Goal: Information Seeking & Learning: Learn about a topic

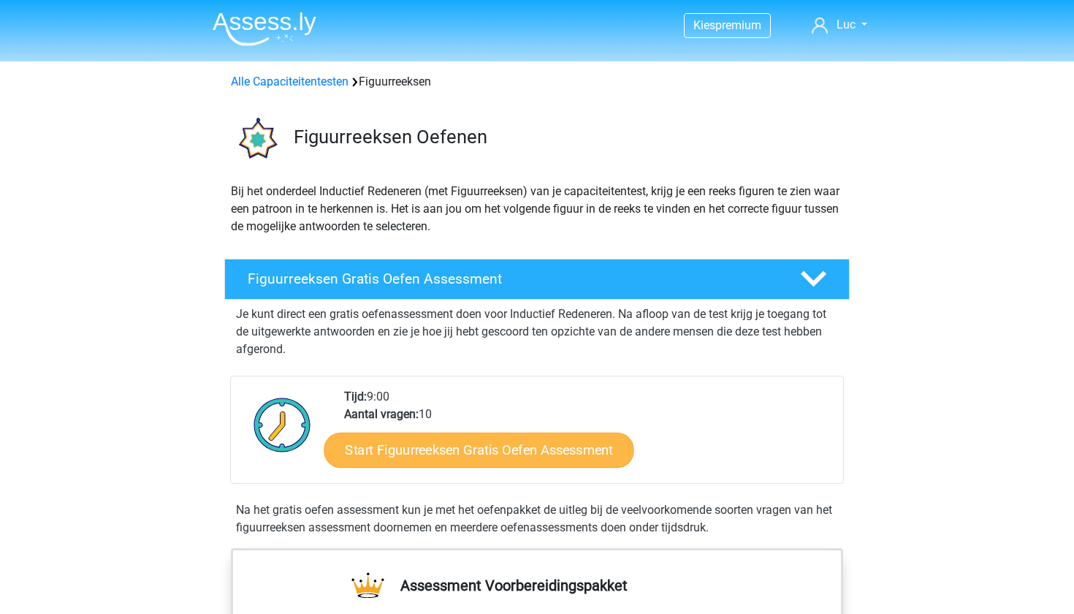
click at [462, 449] on link "Start Figuurreeksen Gratis Oefen Assessment" at bounding box center [479, 449] width 310 height 35
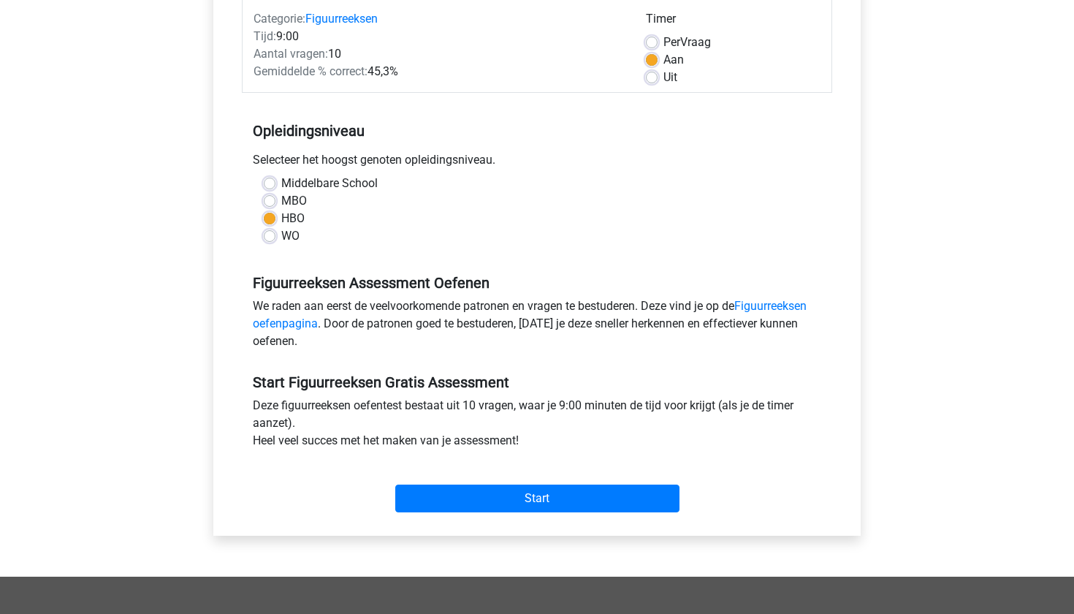
scroll to position [195, 0]
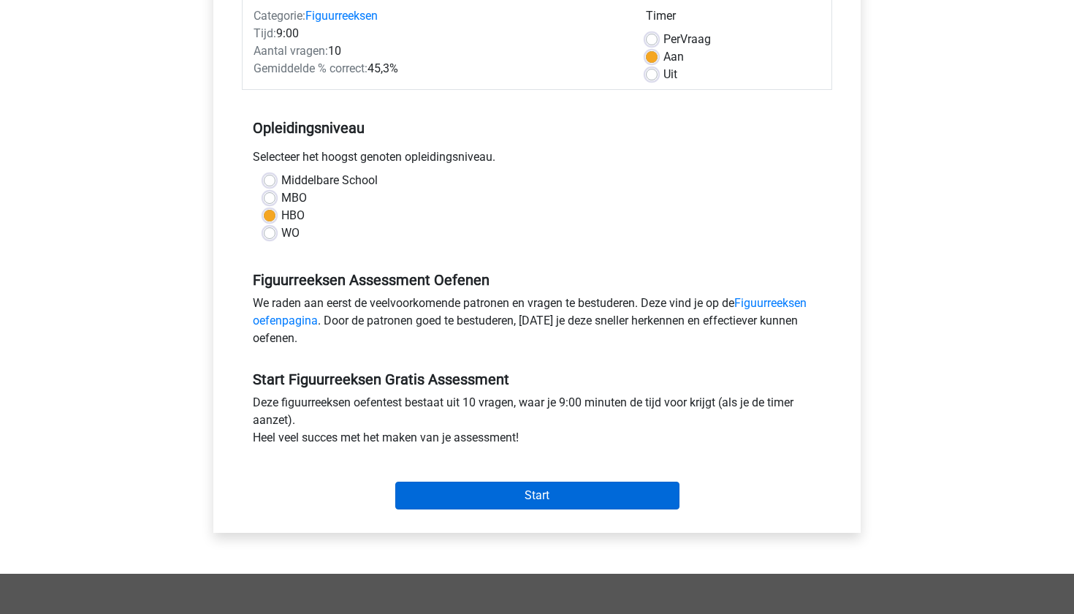
click at [540, 498] on input "Start" at bounding box center [537, 495] width 284 height 28
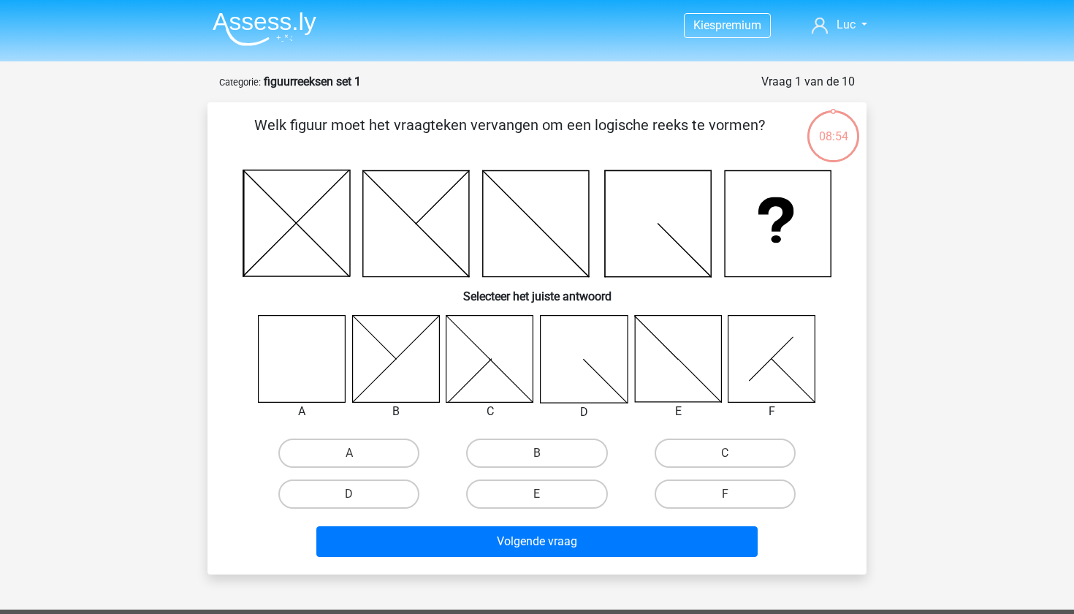
click at [289, 349] on icon at bounding box center [302, 358] width 87 height 87
click at [367, 441] on label "A" at bounding box center [348, 452] width 141 height 29
click at [359, 453] on input "A" at bounding box center [353, 457] width 9 height 9
radio input "true"
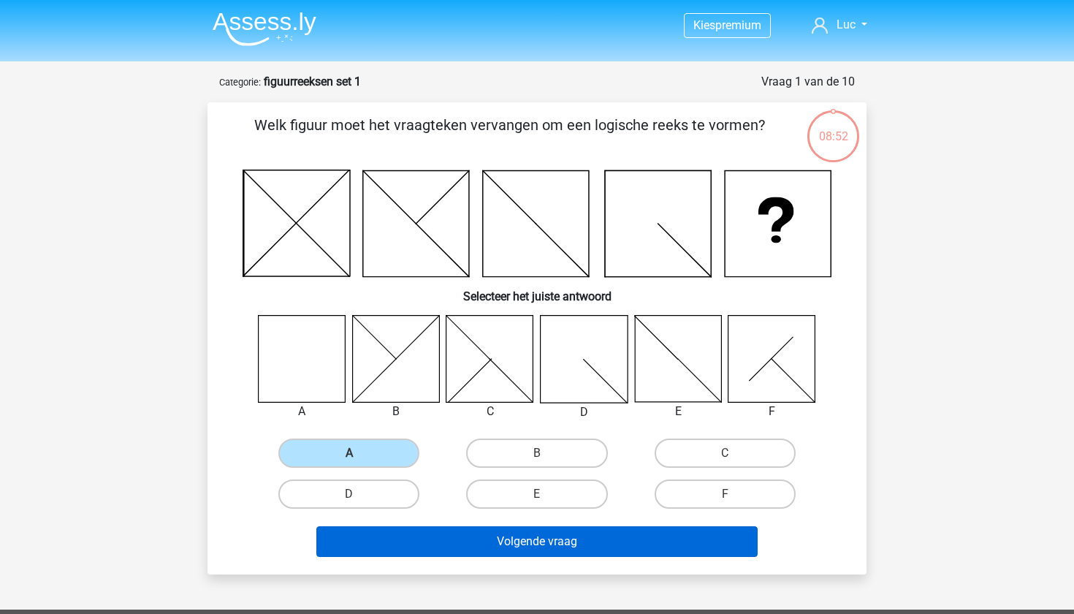
click at [517, 532] on button "Volgende vraag" at bounding box center [537, 541] width 442 height 31
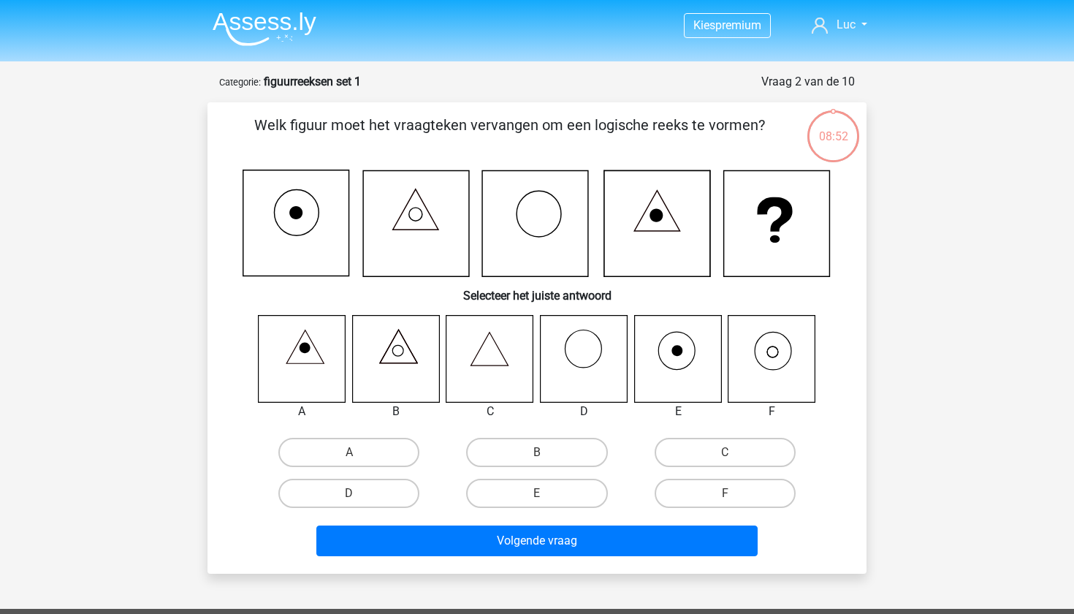
scroll to position [73, 0]
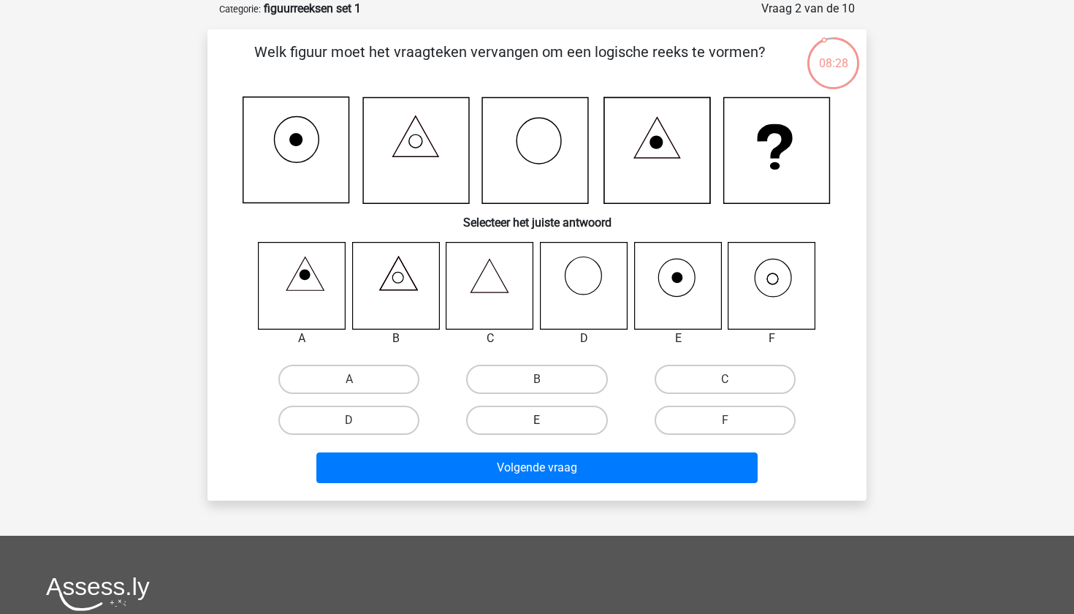
click at [555, 418] on label "E" at bounding box center [536, 419] width 141 height 29
click at [547, 420] on input "E" at bounding box center [541, 424] width 9 height 9
radio input "true"
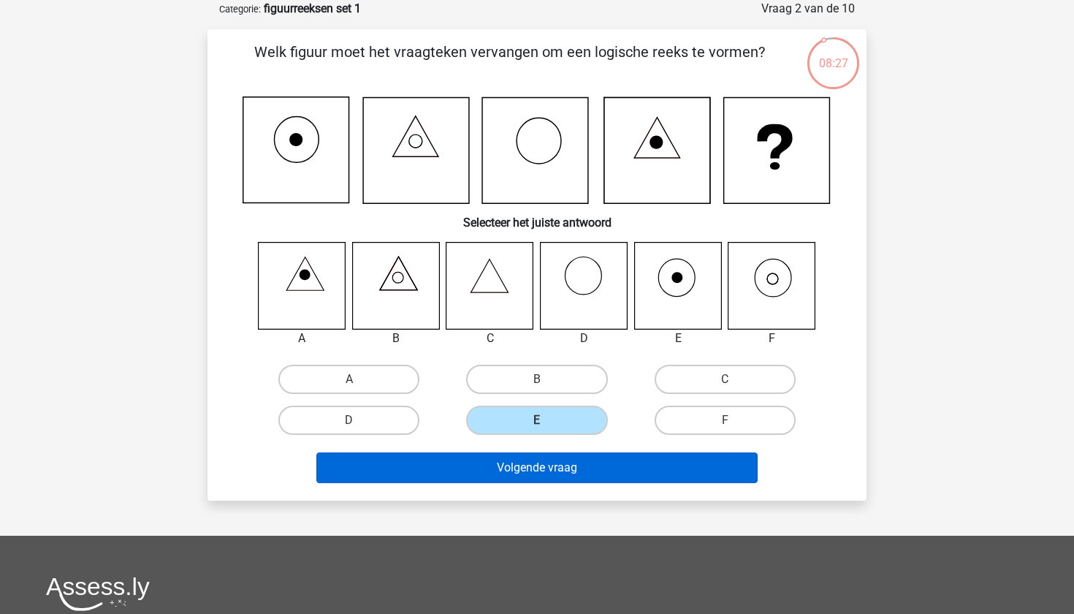
click at [561, 470] on button "Volgende vraag" at bounding box center [537, 467] width 442 height 31
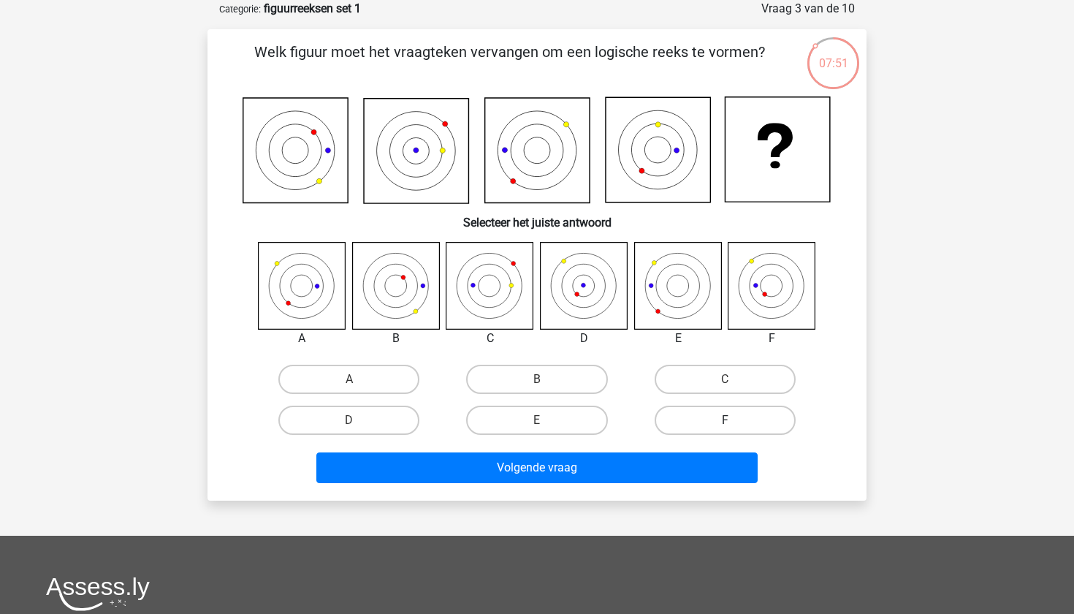
click at [725, 416] on label "F" at bounding box center [725, 419] width 141 height 29
click at [725, 420] on input "F" at bounding box center [729, 424] width 9 height 9
radio input "true"
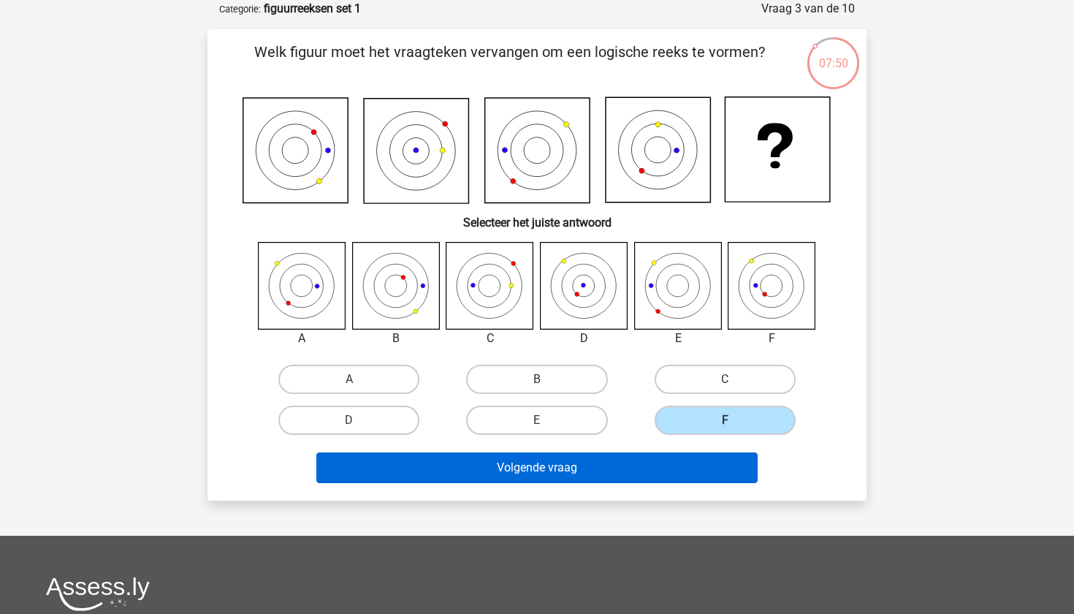
click at [704, 462] on button "Volgende vraag" at bounding box center [537, 467] width 442 height 31
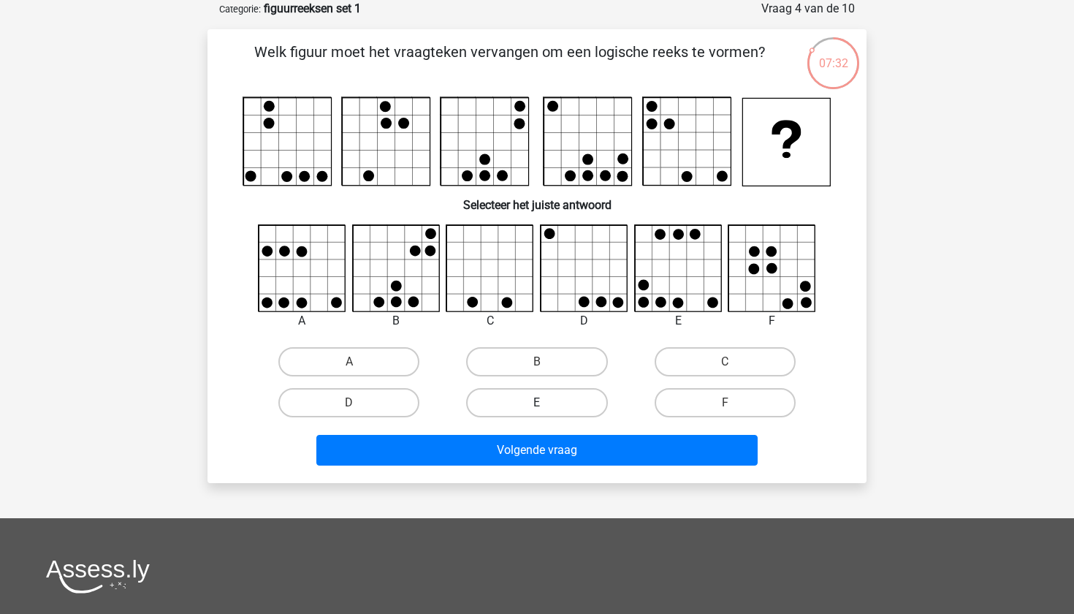
click at [563, 396] on label "E" at bounding box center [536, 402] width 141 height 29
click at [547, 403] on input "E" at bounding box center [541, 407] width 9 height 9
radio input "true"
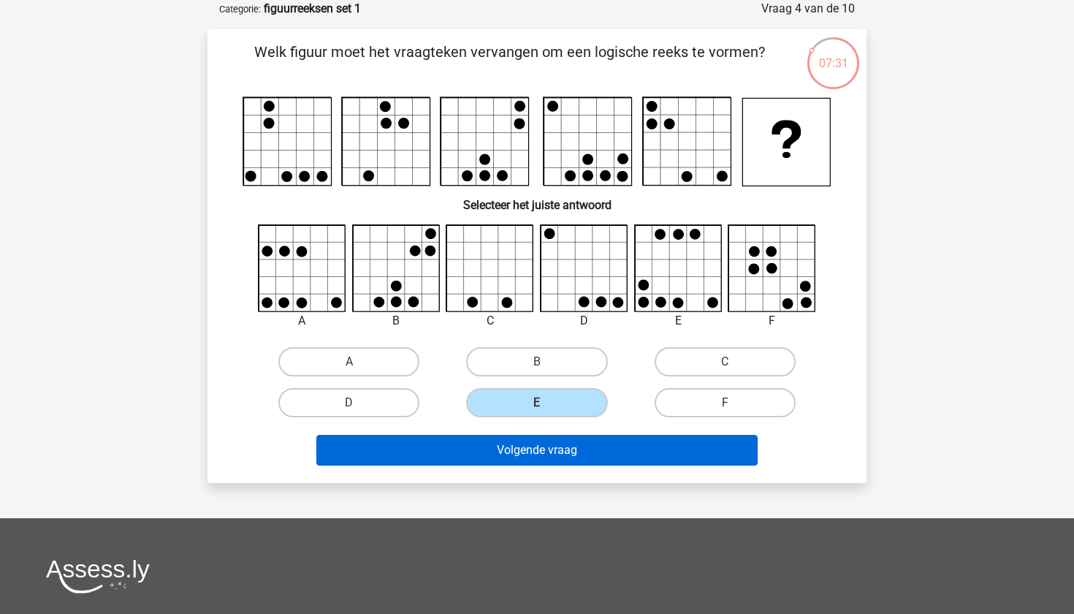
click at [565, 451] on button "Volgende vraag" at bounding box center [537, 450] width 442 height 31
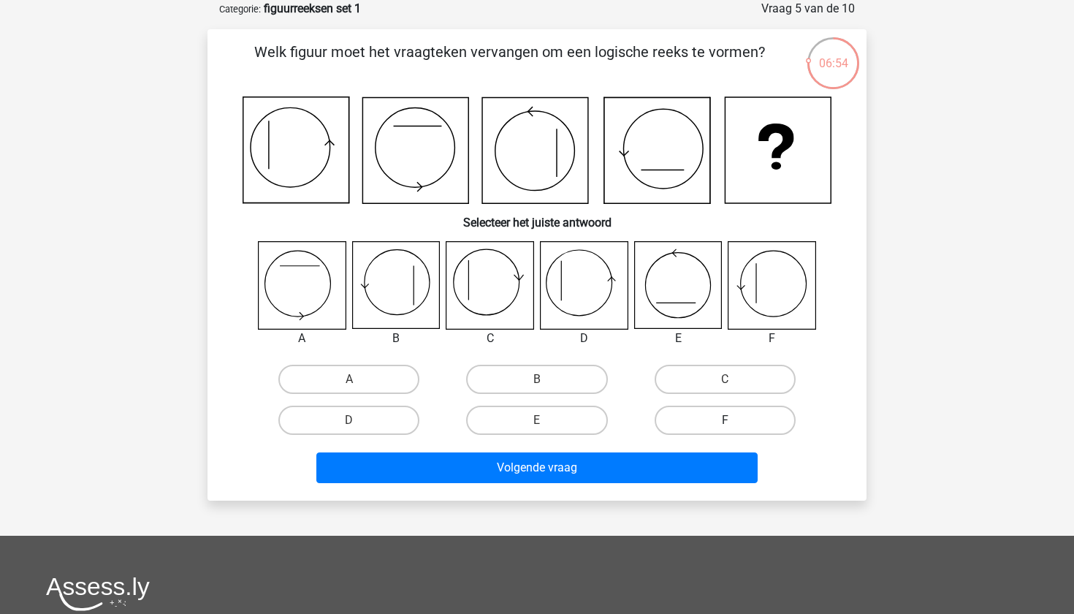
click at [734, 419] on label "F" at bounding box center [725, 419] width 141 height 29
click at [734, 420] on input "F" at bounding box center [729, 424] width 9 height 9
radio input "true"
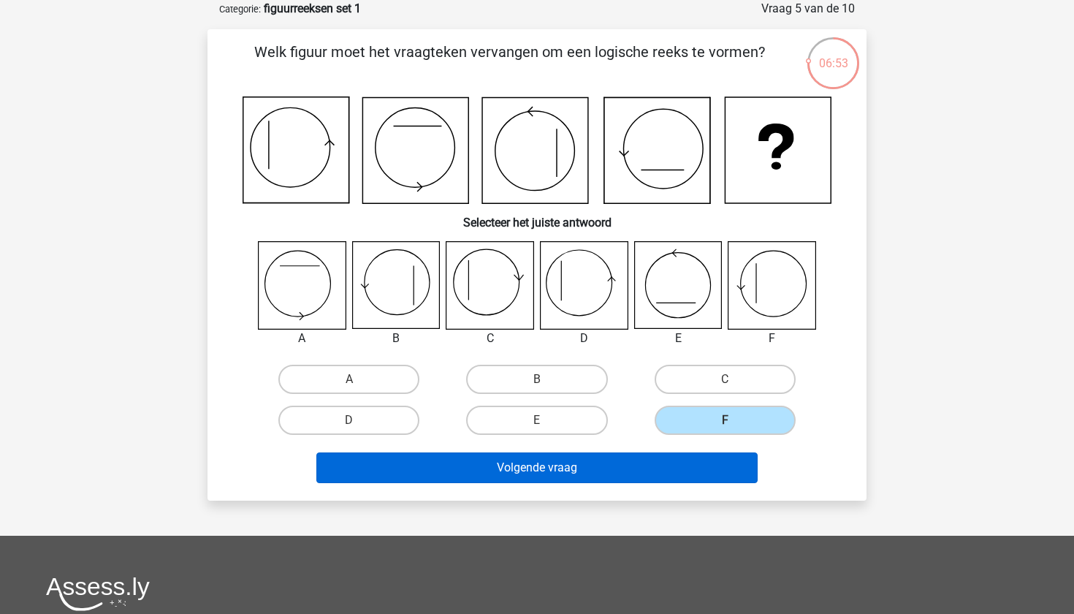
click at [696, 468] on button "Volgende vraag" at bounding box center [537, 467] width 442 height 31
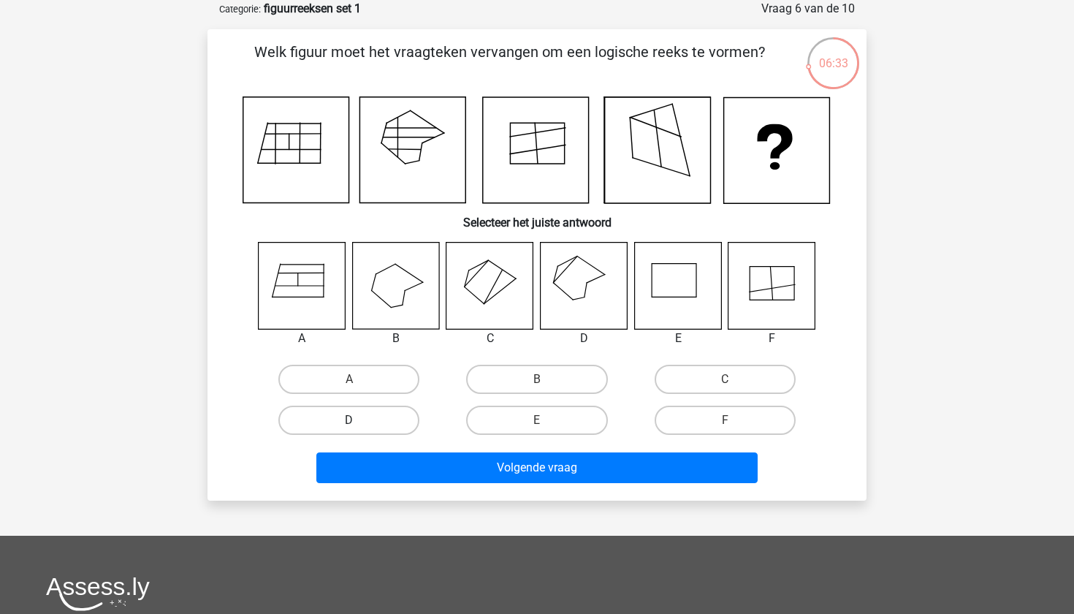
click at [361, 420] on label "D" at bounding box center [348, 419] width 141 height 29
click at [359, 420] on input "D" at bounding box center [353, 424] width 9 height 9
radio input "true"
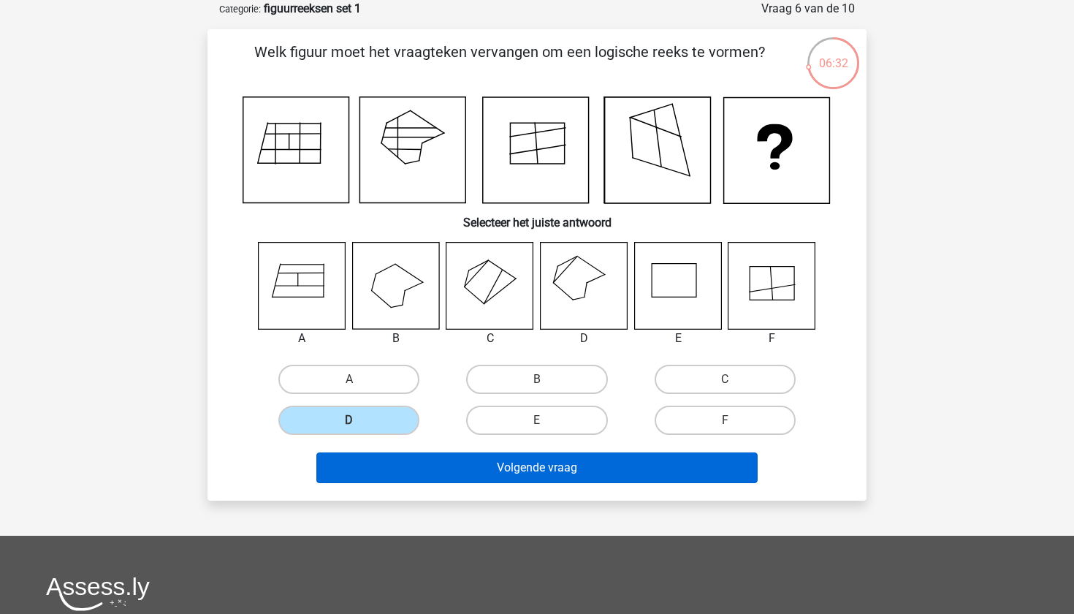
click at [606, 466] on button "Volgende vraag" at bounding box center [537, 467] width 442 height 31
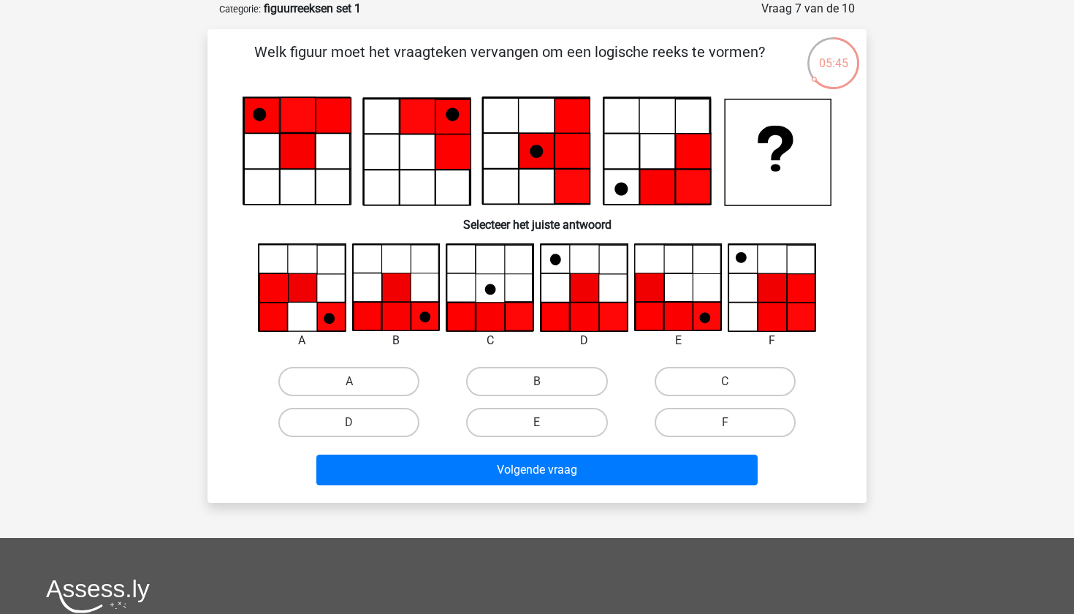
click at [573, 184] on icon at bounding box center [572, 186] width 35 height 35
click at [514, 379] on label "B" at bounding box center [536, 381] width 141 height 29
click at [537, 381] on input "B" at bounding box center [541, 385] width 9 height 9
radio input "true"
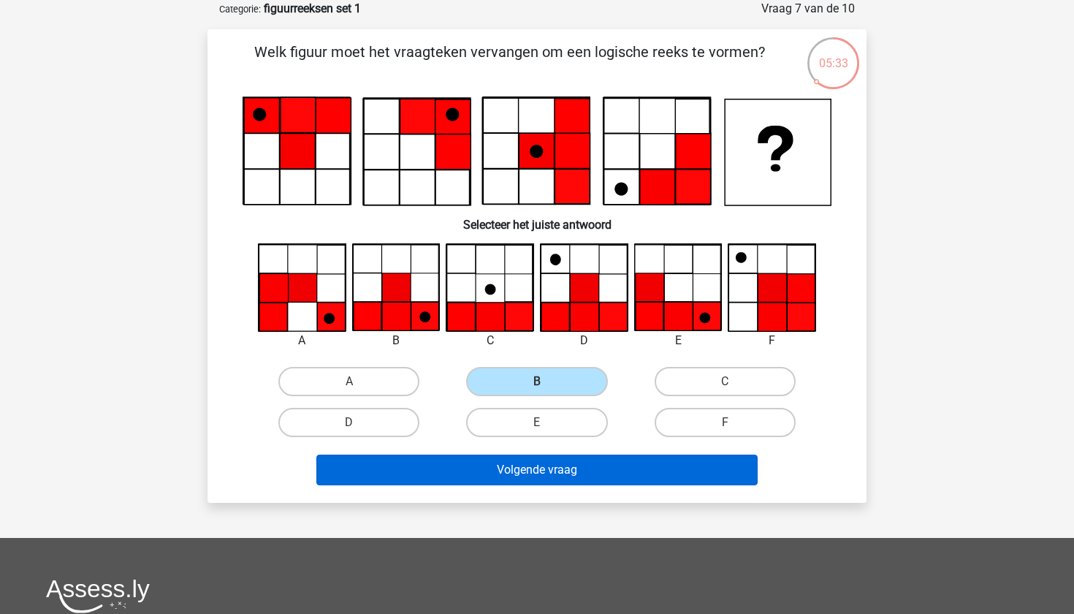
click at [540, 465] on button "Volgende vraag" at bounding box center [537, 469] width 442 height 31
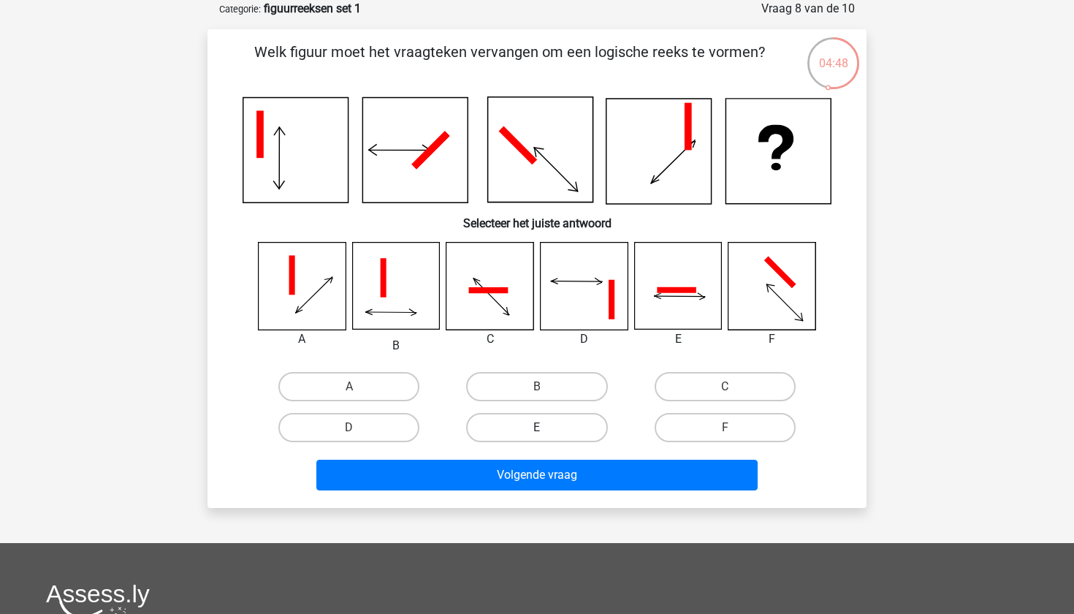
click at [560, 426] on label "E" at bounding box center [536, 427] width 141 height 29
click at [547, 427] on input "E" at bounding box center [541, 431] width 9 height 9
radio input "true"
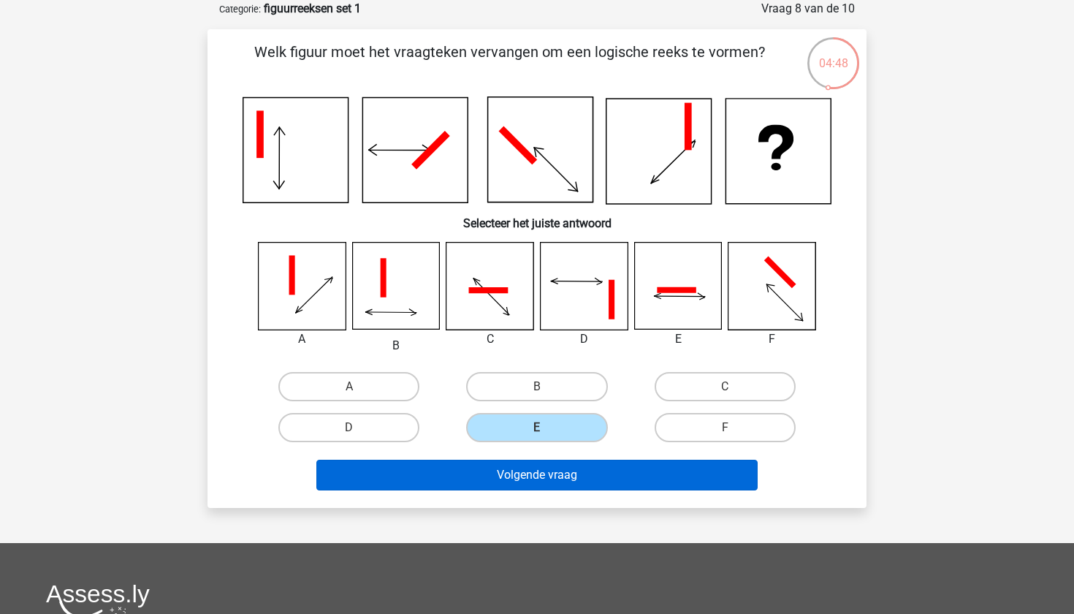
click at [563, 479] on button "Volgende vraag" at bounding box center [537, 475] width 442 height 31
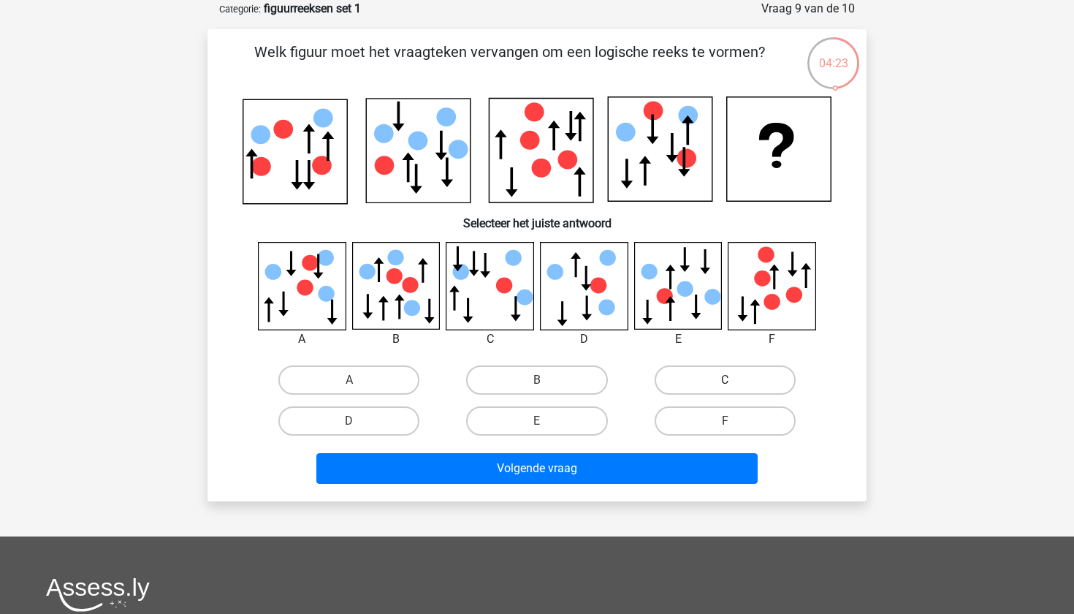
click at [719, 381] on label "C" at bounding box center [725, 379] width 141 height 29
click at [725, 381] on input "C" at bounding box center [729, 384] width 9 height 9
radio input "true"
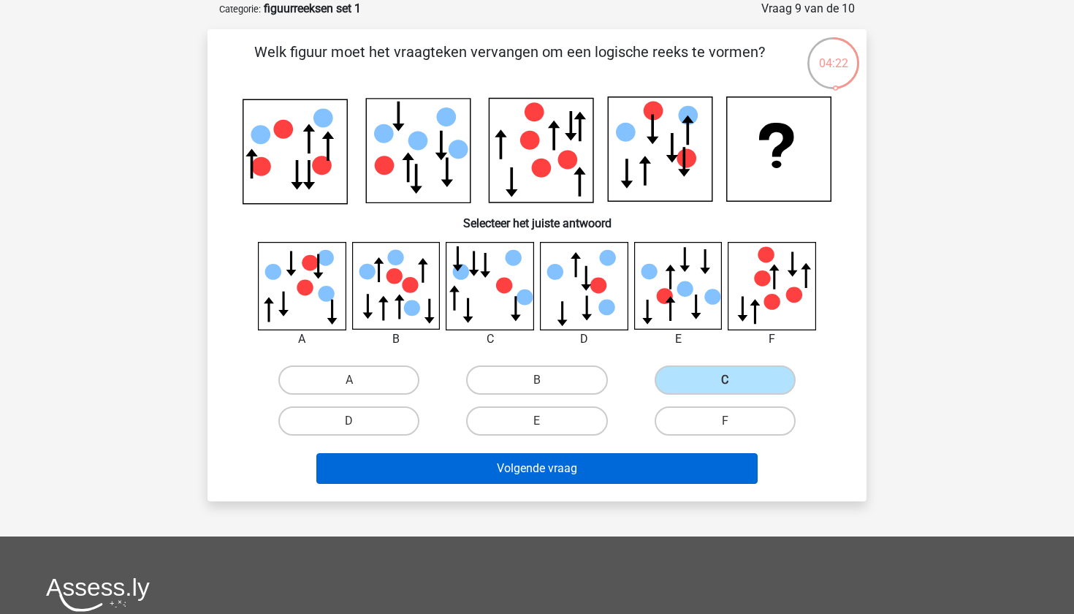
click at [614, 482] on button "Volgende vraag" at bounding box center [537, 468] width 442 height 31
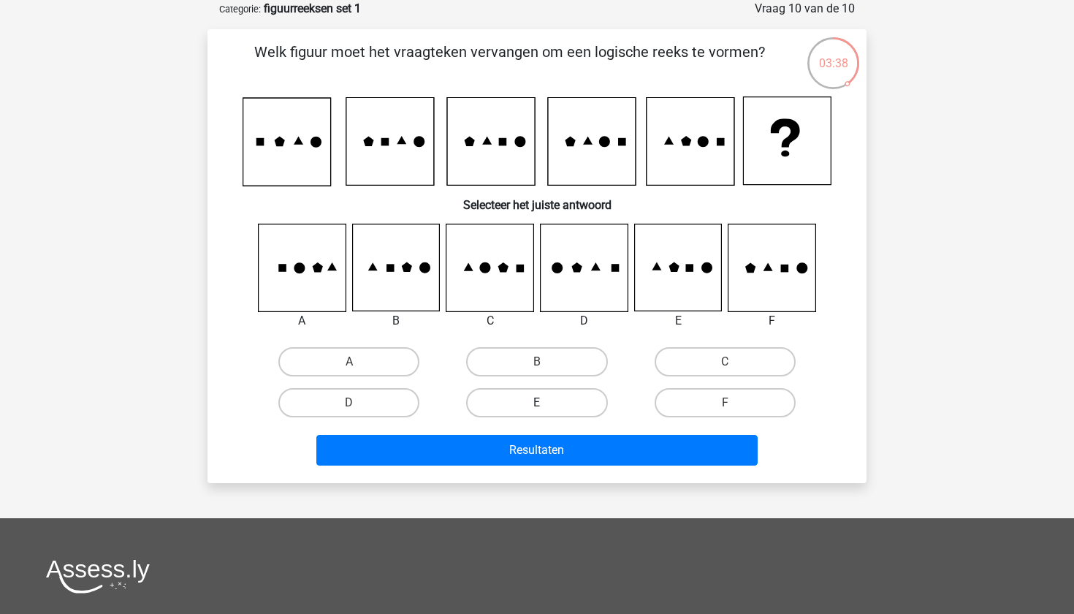
click at [563, 397] on label "E" at bounding box center [536, 402] width 141 height 29
click at [547, 403] on input "E" at bounding box center [541, 407] width 9 height 9
radio input "true"
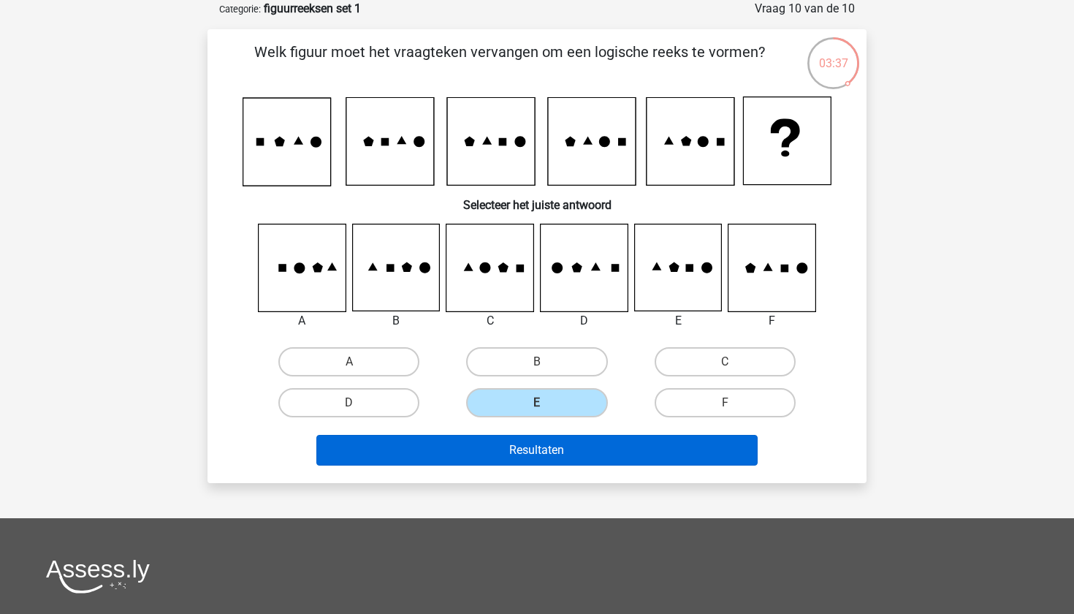
click at [563, 457] on button "Resultaten" at bounding box center [537, 450] width 442 height 31
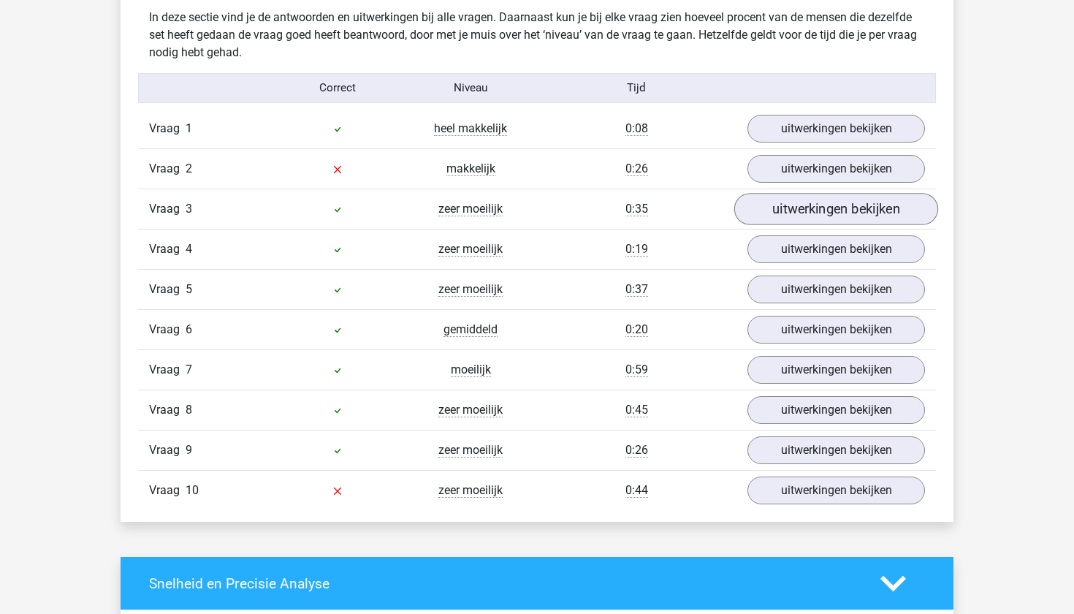
scroll to position [1151, 0]
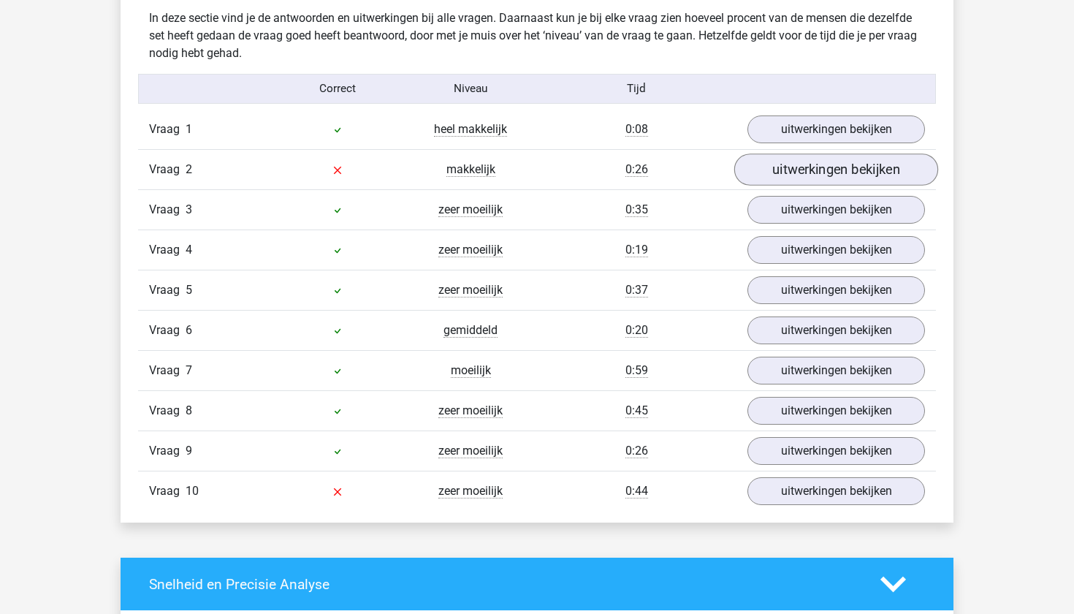
click at [864, 164] on link "uitwerkingen bekijken" at bounding box center [836, 169] width 204 height 32
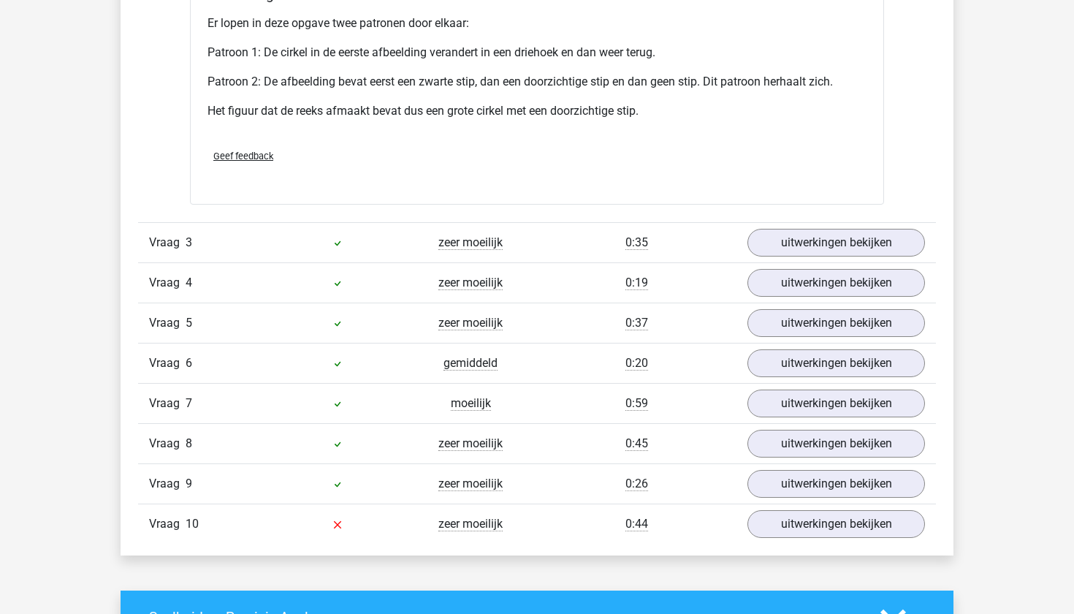
scroll to position [2021, 0]
click at [872, 525] on link "uitwerkingen bekijken" at bounding box center [836, 523] width 204 height 32
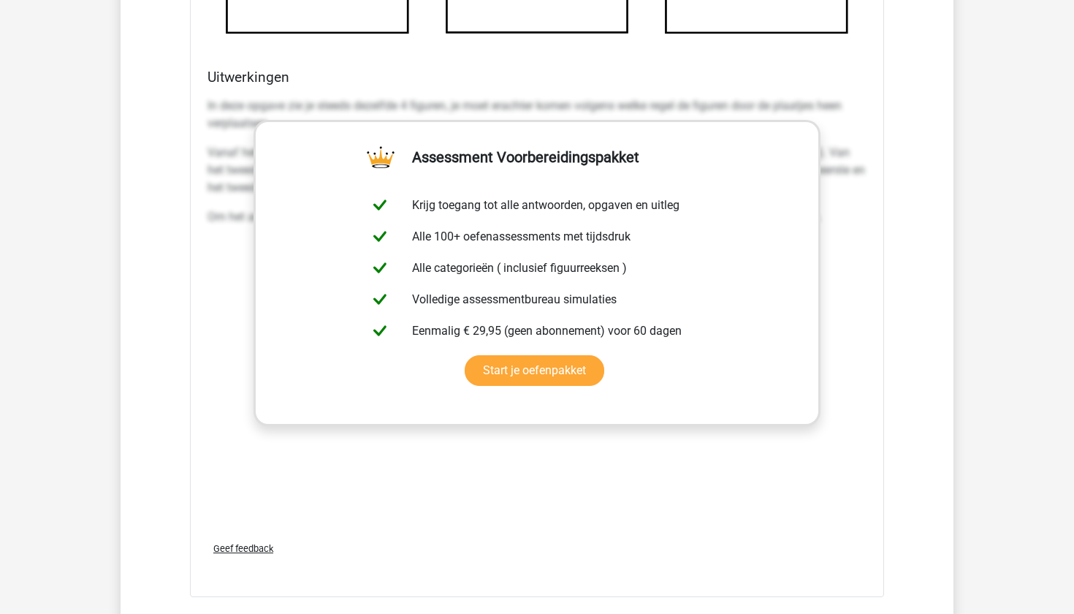
scroll to position [3152, 0]
click at [549, 377] on link "Start je oefenpakket" at bounding box center [535, 371] width 140 height 31
